Goal: Communication & Community: Answer question/provide support

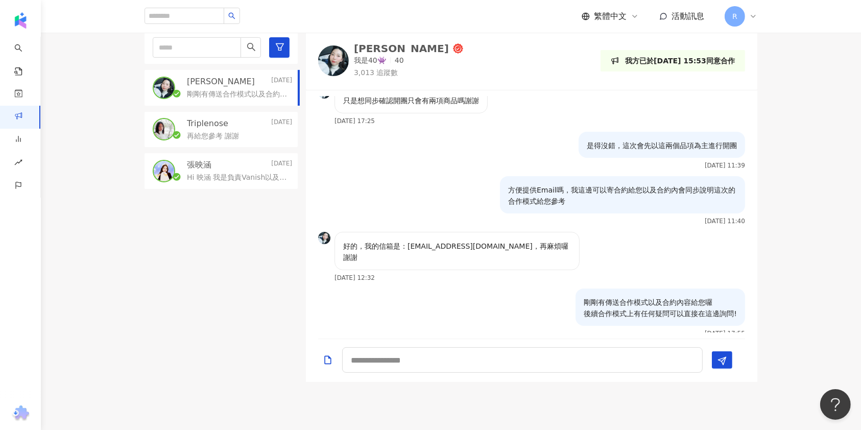
scroll to position [170, 0]
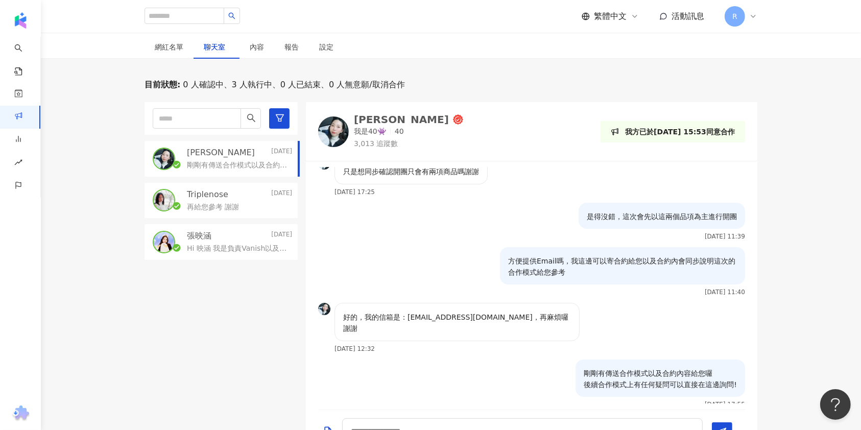
click at [236, 211] on div "Triplenose 2025/8/14 再給您參考 謝謝" at bounding box center [220, 201] width 153 height 36
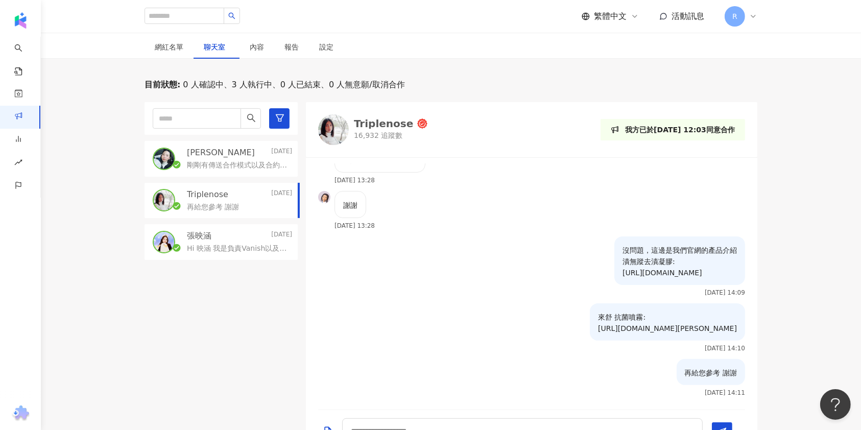
click at [232, 202] on p "再給您參考 謝謝" at bounding box center [213, 207] width 52 height 10
click at [622, 245] on p "沒問題，這邊是我們官網的產品介紹 漬無蹤去漬凝膠: https://vanish.com.tw/portfolio-item/%e6%bc%ac%e7%84%…" at bounding box center [679, 262] width 114 height 34
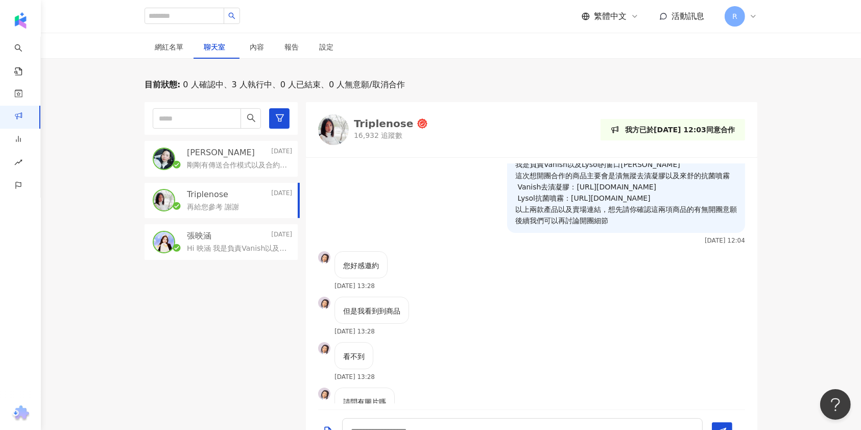
scroll to position [0, 0]
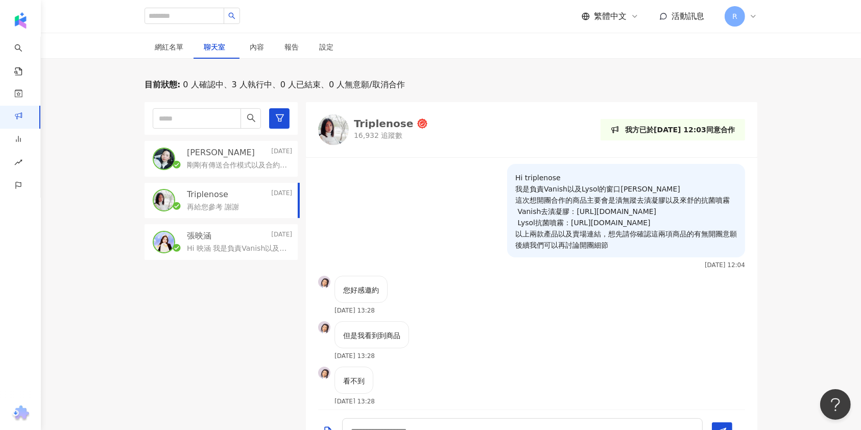
click at [100, 127] on div "目前狀態 : 0 人確認中、3 人執行中、0 人已結束、0 人無意願/取消合作 Jocelyn 2025/8/15 剛剛有傳送合作模式以及合約內容給您囉 後續…" at bounding box center [451, 266] width 820 height 374
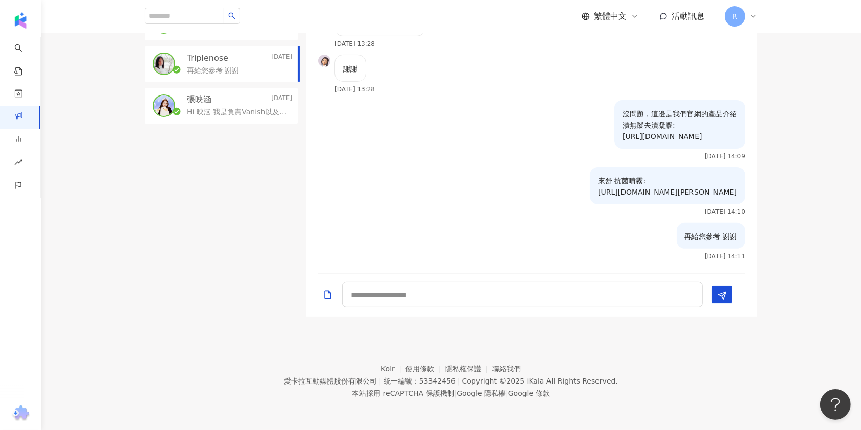
scroll to position [333, 0]
drag, startPoint x: 74, startPoint y: 244, endPoint x: 164, endPoint y: 274, distance: 95.7
click at [74, 244] on div "目前狀態 : 0 人確認中、3 人執行中、0 人已結束、0 人無意願/取消合作 Jocelyn 2025/8/15 剛剛有傳送合作模式以及合約內容給您囉 後續…" at bounding box center [451, 130] width 820 height 374
